Goal: Ask a question

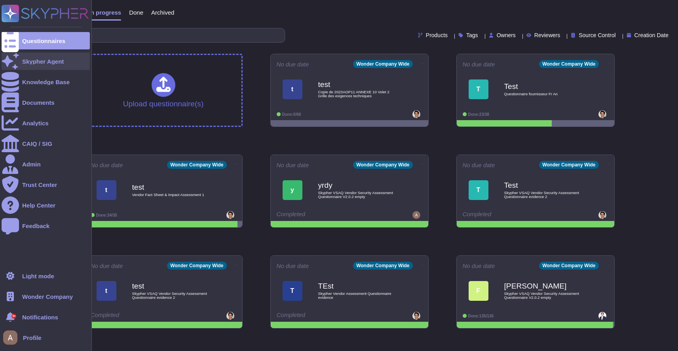
click at [13, 69] on div at bounding box center [10, 61] width 17 height 17
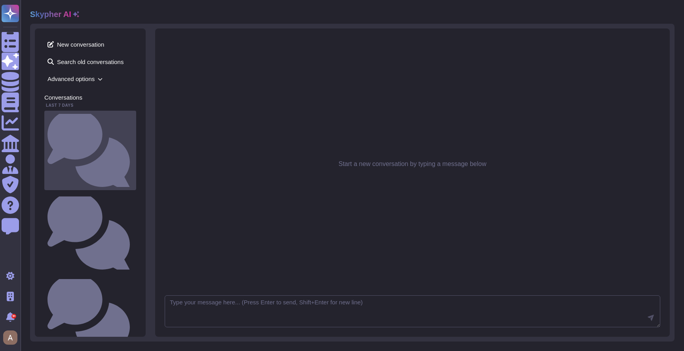
click at [99, 114] on div "Comment le soumissionnaire protège-il son environnement de travail ? Utilisez-v…" at bounding box center [90, 151] width 92 height 80
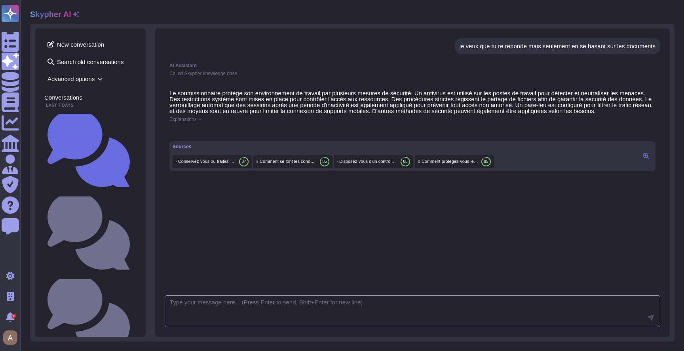
scroll to position [275, 0]
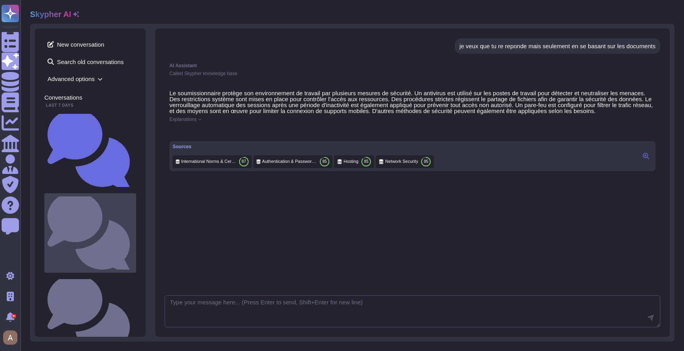
click at [133, 231] on small "Quelle est la procédure de purge des données ou de destruction des supports phy…" at bounding box center [133, 233] width 0 height 5
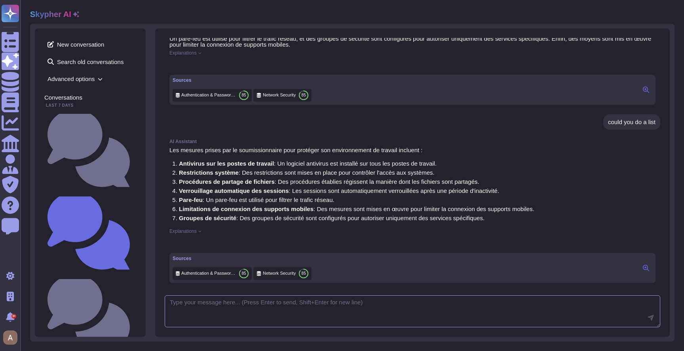
scroll to position [345, 0]
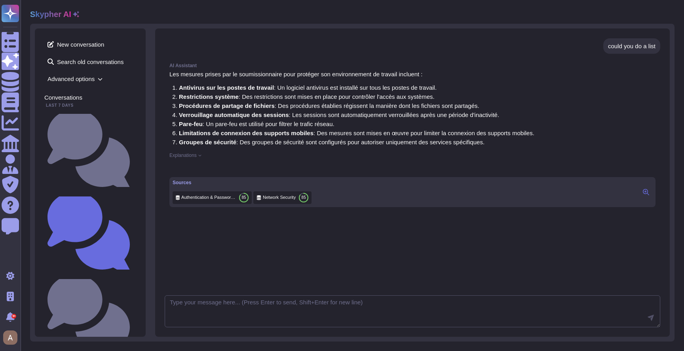
click at [199, 156] on div "Explanations" at bounding box center [412, 155] width 486 height 5
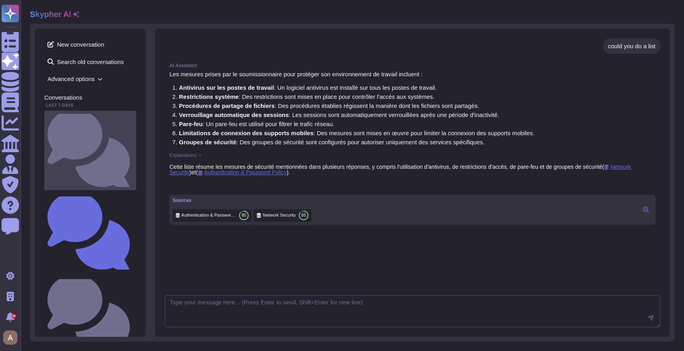
click at [133, 148] on small "Comment le soumissionnaire protège-il son environnement de travail ? Utilisez-v…" at bounding box center [133, 150] width 0 height 5
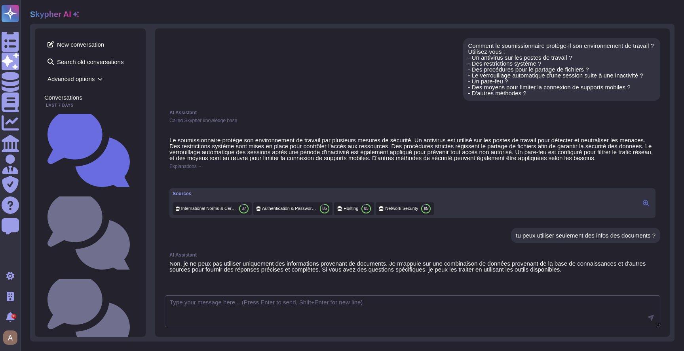
click at [192, 169] on span "Explanations" at bounding box center [182, 166] width 27 height 5
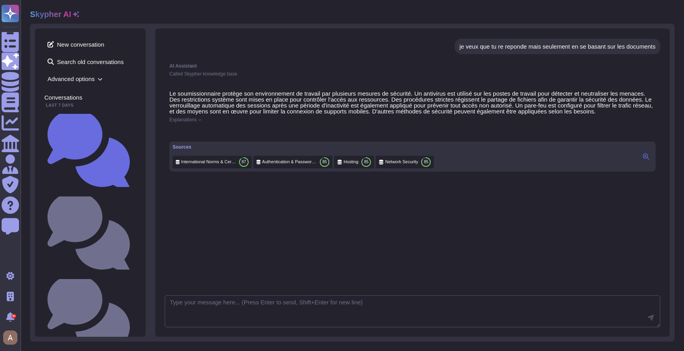
scroll to position [298, 0]
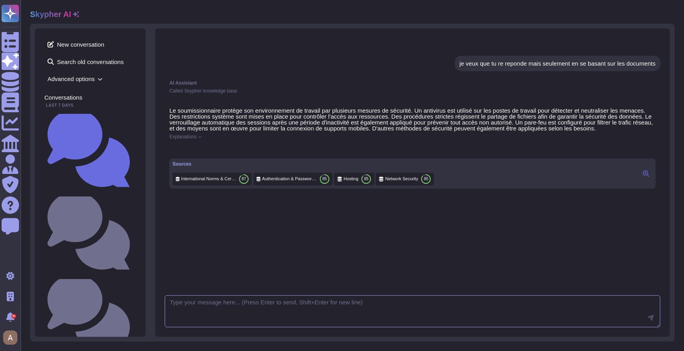
scroll to position [275, 0]
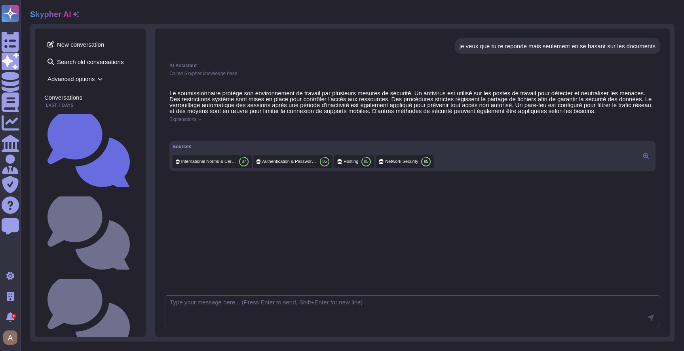
click at [432, 105] on p "Le soumissionnaire protège son environnement de travail par plusieurs mesures d…" at bounding box center [412, 102] width 486 height 24
click at [640, 161] on button at bounding box center [646, 156] width 13 height 9
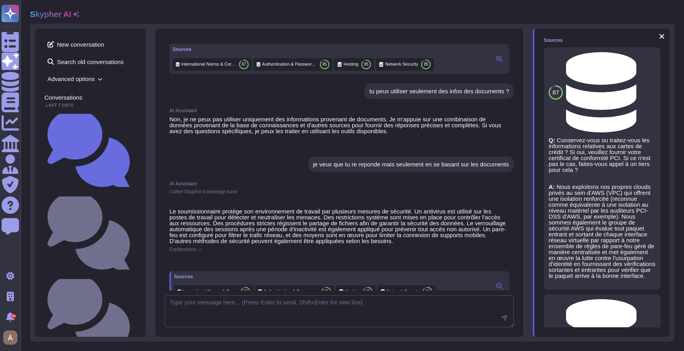
scroll to position [0, 0]
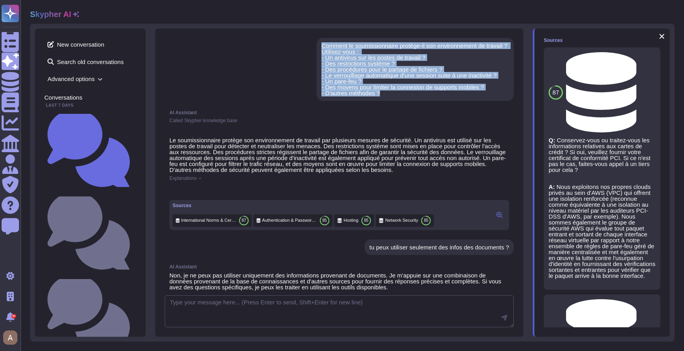
drag, startPoint x: 310, startPoint y: 42, endPoint x: 387, endPoint y: 92, distance: 91.9
click at [387, 92] on div "Comment le soumissionnaire protège-il son environnement de travail ? Utilisez-v…" at bounding box center [415, 69] width 197 height 63
copy div "Comment le soumissionnaire protège-il son environnement de travail ? Utilisez-v…"
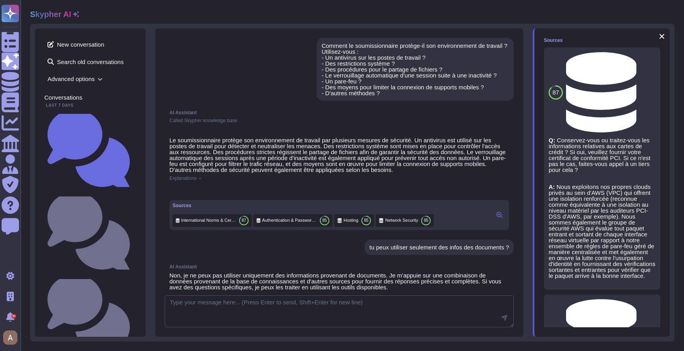
click at [79, 76] on span "Advanced options" at bounding box center [90, 79] width 92 height 12
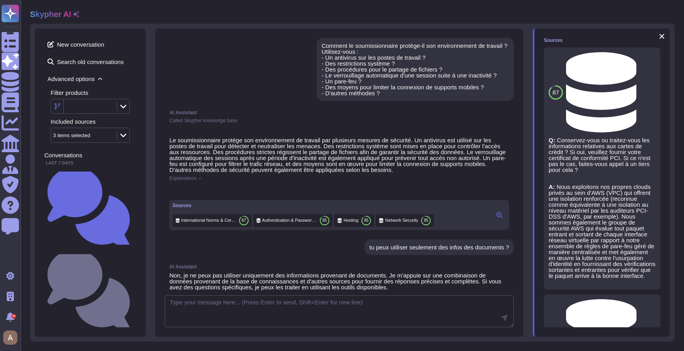
click at [85, 132] on div "3 items selected" at bounding box center [83, 135] width 64 height 14
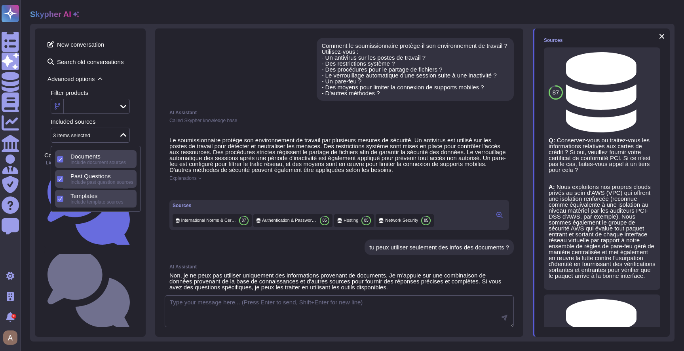
click at [86, 177] on span "Past Questions" at bounding box center [90, 176] width 40 height 7
click at [82, 182] on span "Include template sources" at bounding box center [96, 183] width 53 height 6
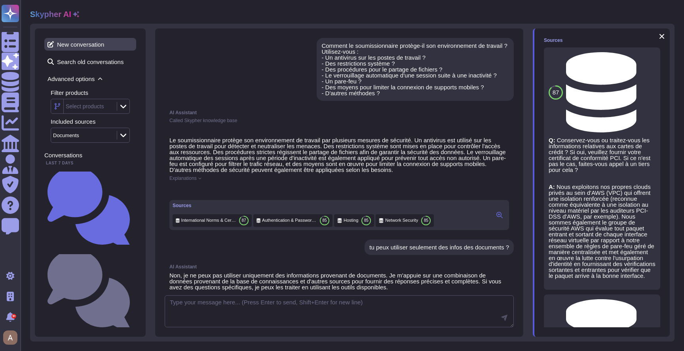
click at [80, 44] on span "New conversation" at bounding box center [90, 44] width 92 height 13
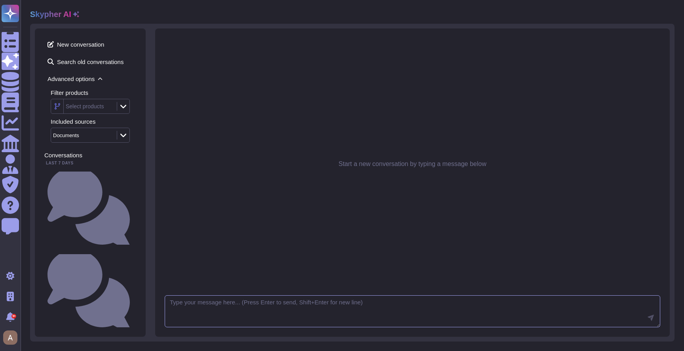
click at [306, 301] on textarea at bounding box center [413, 312] width 496 height 32
paste textarea "Comment le soumissionnaire protège-il son environnement de travail ? Utilisez-v…"
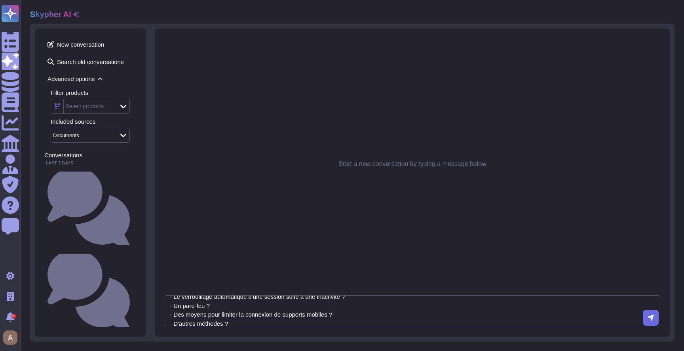
type textarea "Comment le soumissionnaire protège-il son environnement de travail ? Utilisez-v…"
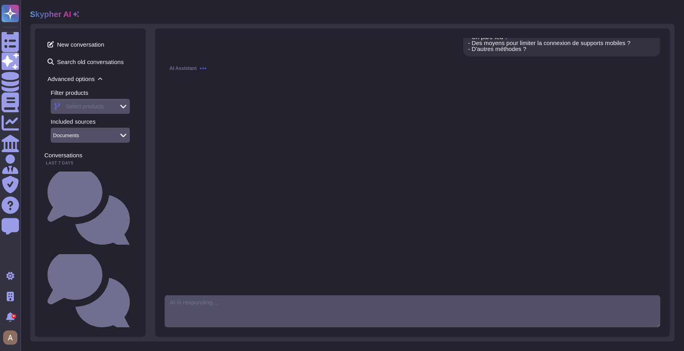
scroll to position [47, 0]
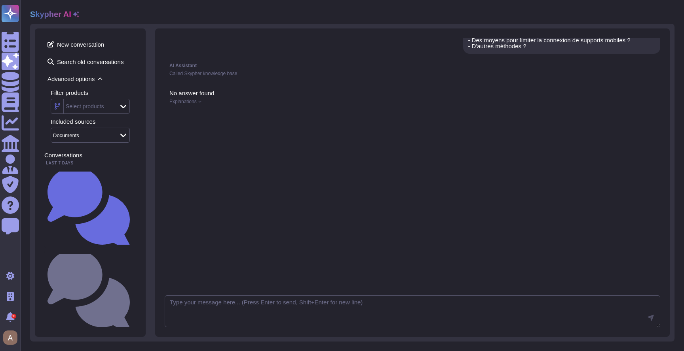
click at [196, 105] on div "No answer found Explanations" at bounding box center [413, 103] width 496 height 36
click at [196, 103] on span "Explanations" at bounding box center [182, 101] width 27 height 5
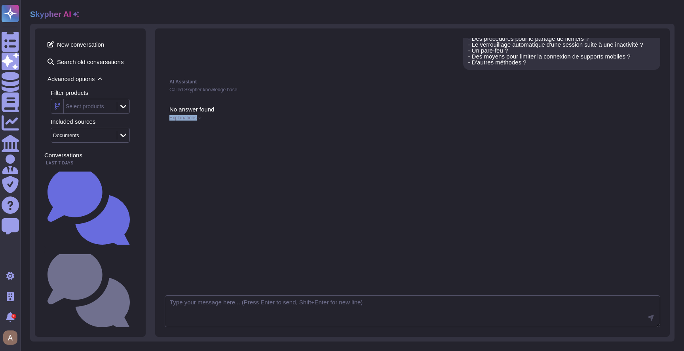
scroll to position [47, 0]
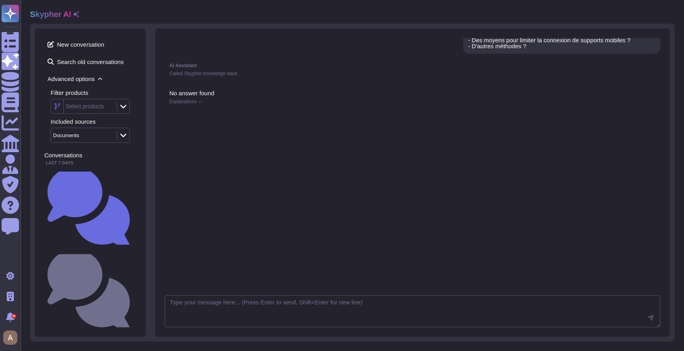
click at [218, 89] on div "No answer found Explanations" at bounding box center [413, 103] width 496 height 36
click at [196, 101] on span "Explanations" at bounding box center [182, 101] width 27 height 5
click at [252, 134] on div "No answer found Explanations No data found in the selected products' knowledge …" at bounding box center [413, 109] width 496 height 48
click at [179, 103] on span "Explanations" at bounding box center [182, 101] width 27 height 5
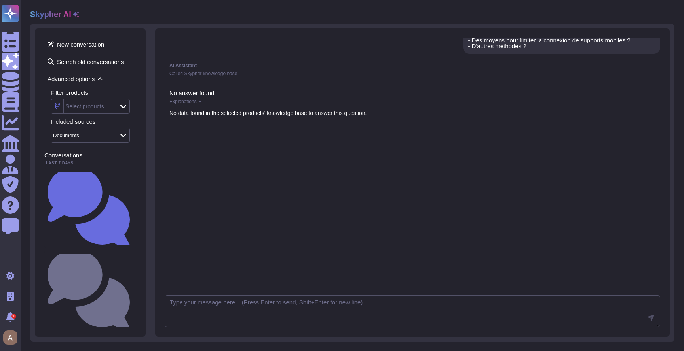
click at [179, 103] on span "Explanations" at bounding box center [182, 101] width 27 height 5
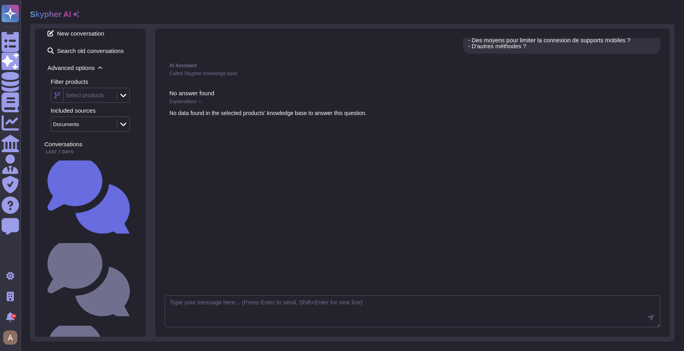
scroll to position [0, 0]
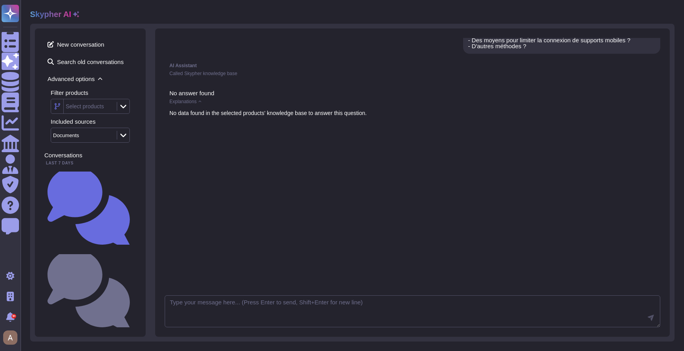
click at [320, 206] on div "No answer found Explanations No data found in the selected products' knowledge …" at bounding box center [413, 185] width 496 height 201
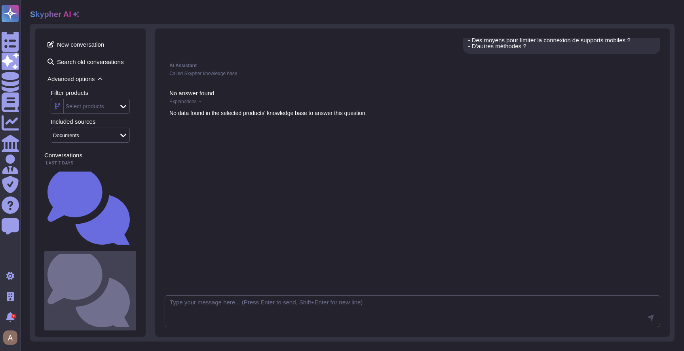
click at [133, 289] on small "Comment le soumissionnaire protège-il son environnement de travail ? Utilisez-v…" at bounding box center [133, 291] width 0 height 5
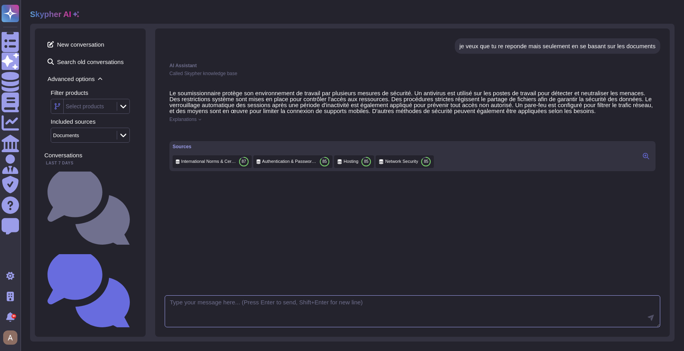
scroll to position [275, 0]
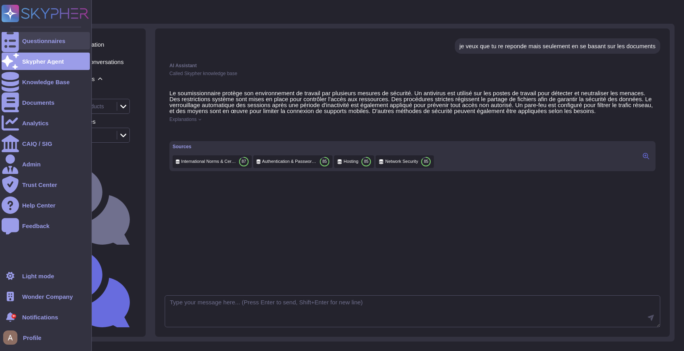
click at [16, 43] on div at bounding box center [10, 40] width 17 height 17
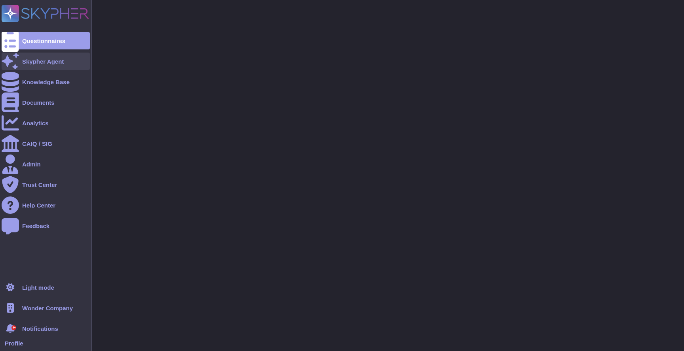
click at [19, 57] on div at bounding box center [10, 61] width 17 height 17
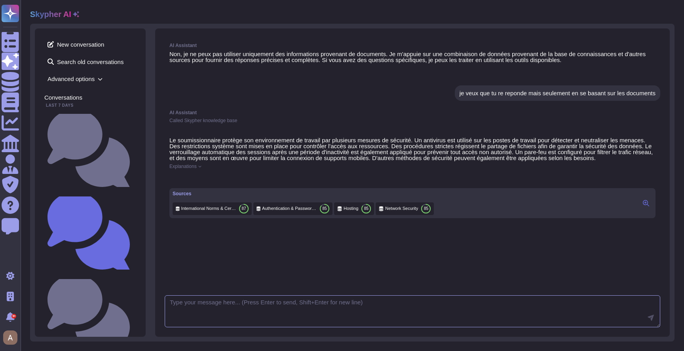
scroll to position [275, 0]
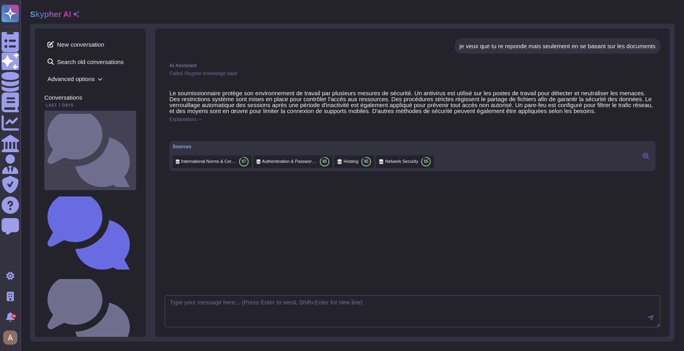
click at [98, 122] on div "Comment le soumissionnaire protège-il son environnement de travail ? Utilisez-v…" at bounding box center [90, 151] width 92 height 80
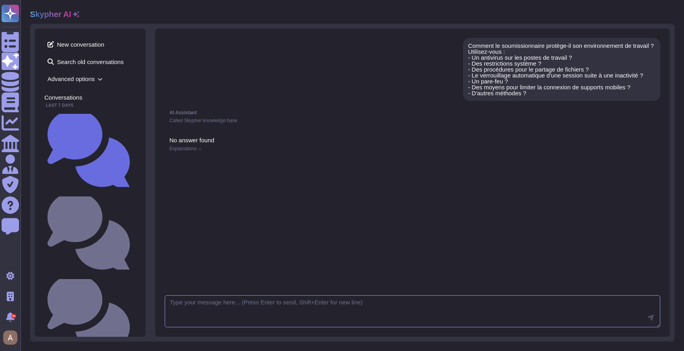
scroll to position [47, 0]
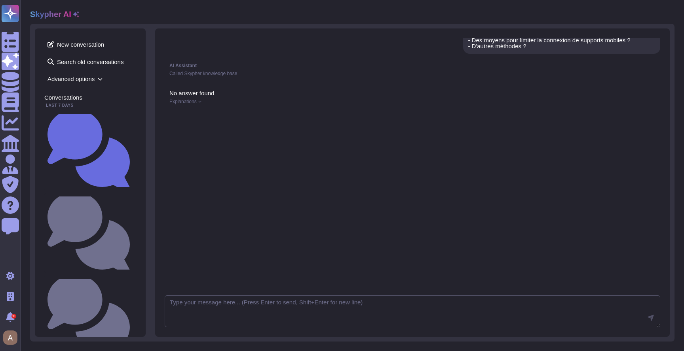
click at [90, 78] on span "Advanced options" at bounding box center [90, 79] width 92 height 12
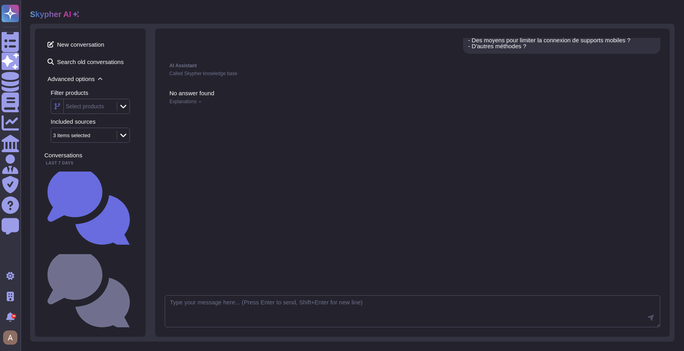
click at [93, 133] on div "3 items selected" at bounding box center [80, 135] width 54 height 5
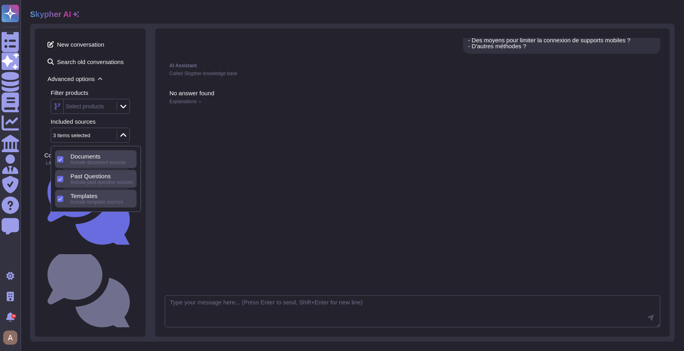
click at [218, 177] on div "No answer found Explanations" at bounding box center [413, 185] width 496 height 201
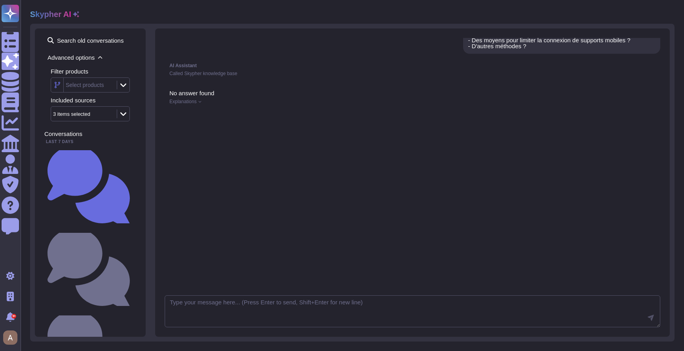
scroll to position [0, 0]
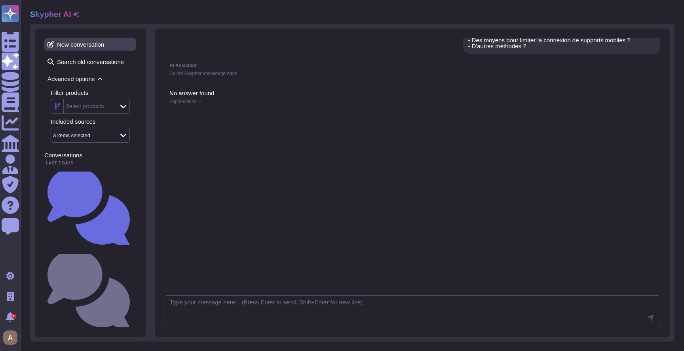
click at [99, 44] on span "New conversation" at bounding box center [90, 44] width 92 height 13
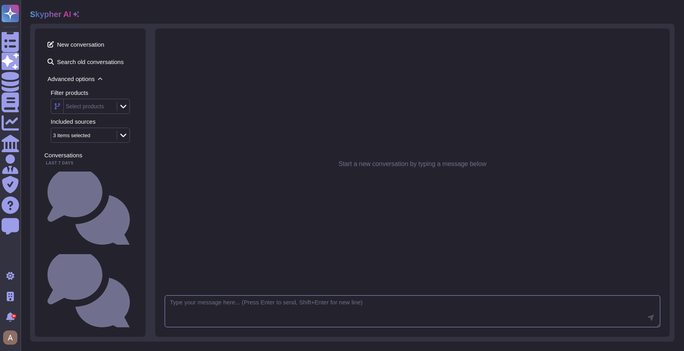
click at [308, 326] on textarea at bounding box center [413, 312] width 496 height 32
type textarea "Do i have a template about data privacy ?"
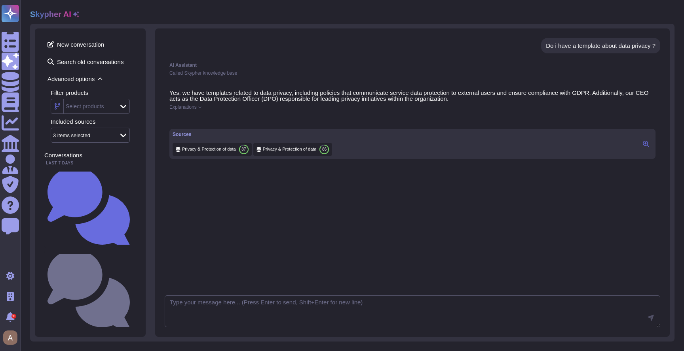
click at [649, 146] on button at bounding box center [646, 143] width 13 height 9
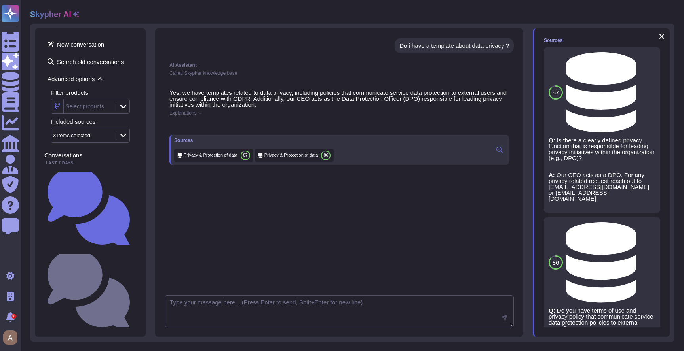
click at [640, 260] on span "Privacy & Protection of data" at bounding box center [640, 263] width 0 height 6
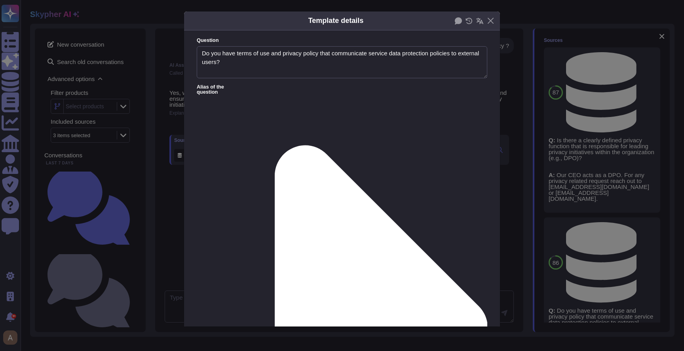
type textarea "Do you have terms of use and privacy policy that communicate service data prote…"
type textarea "Customers agree to the Terms of Service and Privacy Policy posted on the sign-u…"
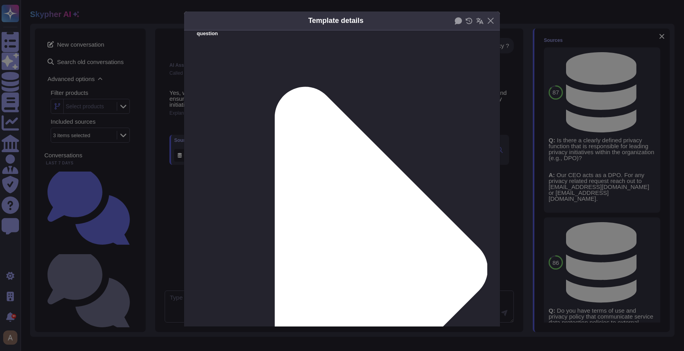
click at [594, 153] on div "Template details Question Do you have terms of use and privacy policy that comm…" at bounding box center [342, 175] width 684 height 351
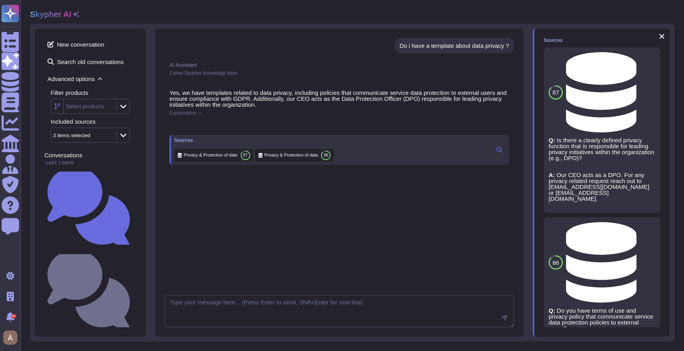
click at [182, 113] on span "Explanations" at bounding box center [182, 113] width 27 height 5
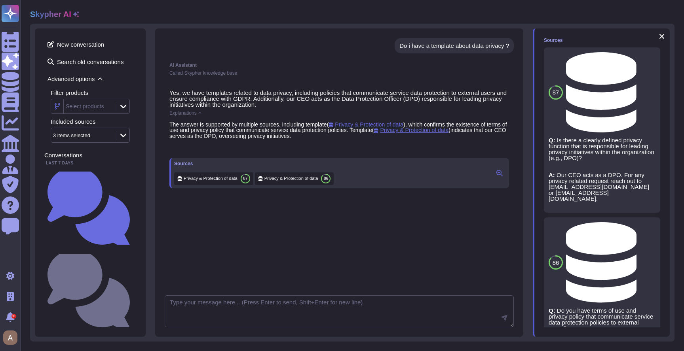
click at [195, 112] on span "Explanations" at bounding box center [182, 113] width 27 height 5
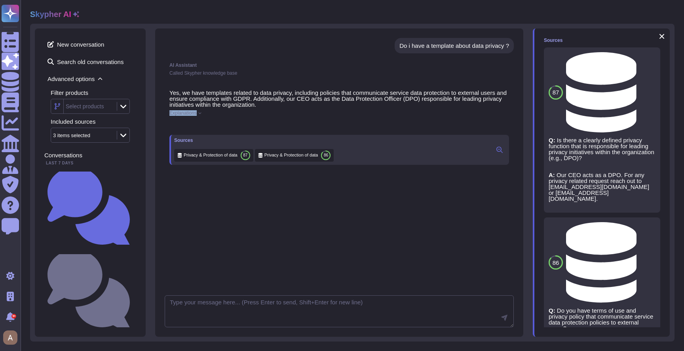
click at [195, 112] on span "Explanations" at bounding box center [182, 113] width 27 height 5
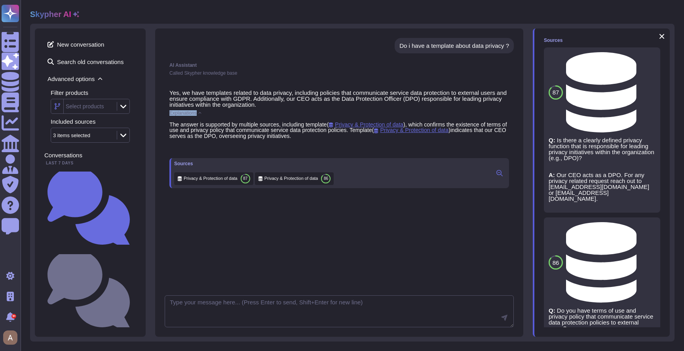
click at [195, 112] on span "Explanations" at bounding box center [182, 113] width 27 height 5
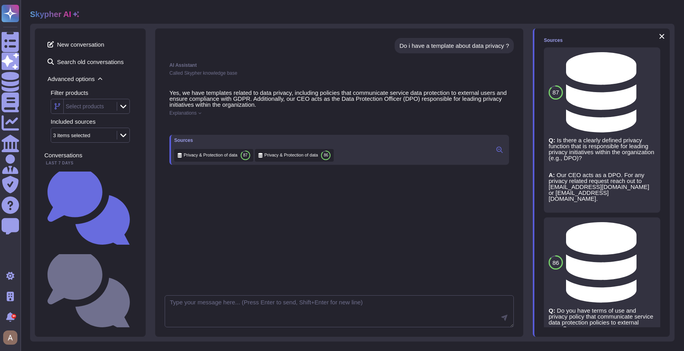
click at [240, 129] on div at bounding box center [339, 125] width 340 height 7
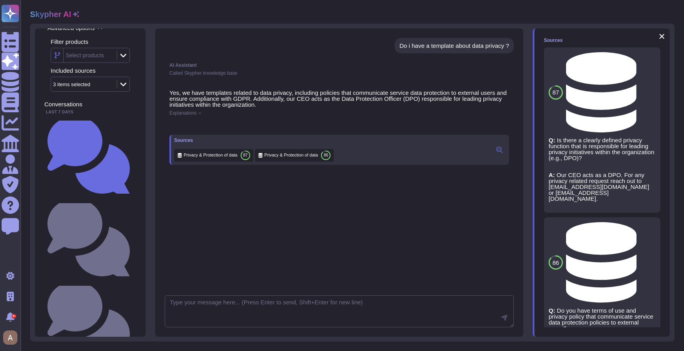
scroll to position [0, 0]
